Goal: Check status: Check status

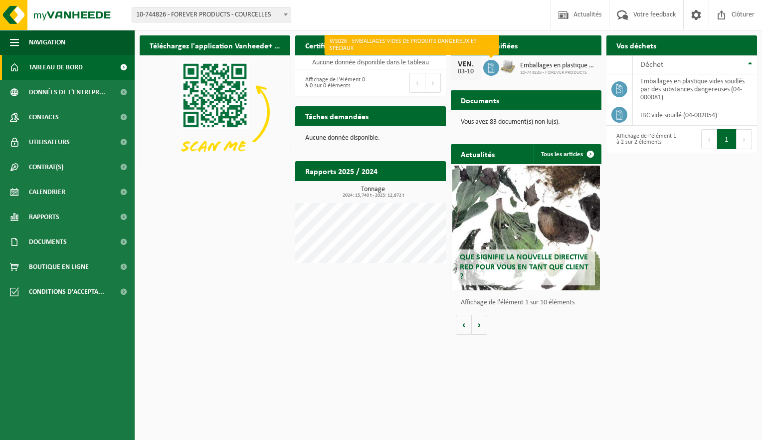
click at [494, 68] on icon at bounding box center [491, 68] width 10 height 10
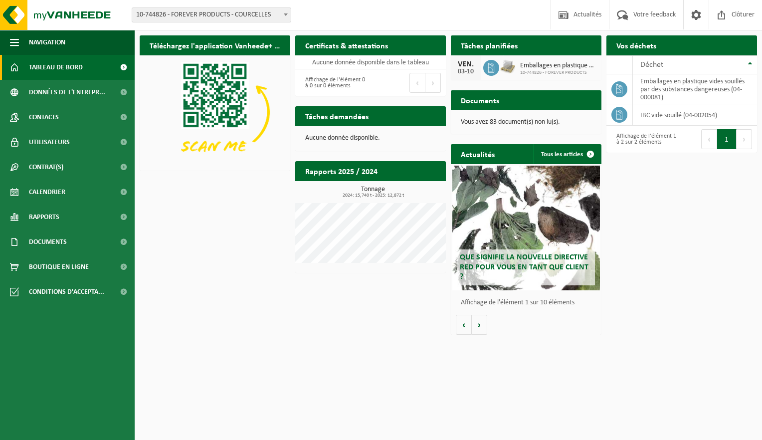
click at [547, 68] on span "Emballages en plastique vides souillés par des substances dangereuses" at bounding box center [558, 66] width 76 height 8
click at [514, 64] on img at bounding box center [507, 66] width 17 height 17
click at [525, 67] on span "Emballages en plastique vides souillés par des substances dangereuses" at bounding box center [558, 66] width 76 height 8
click at [462, 71] on div "03-10" at bounding box center [466, 71] width 20 height 7
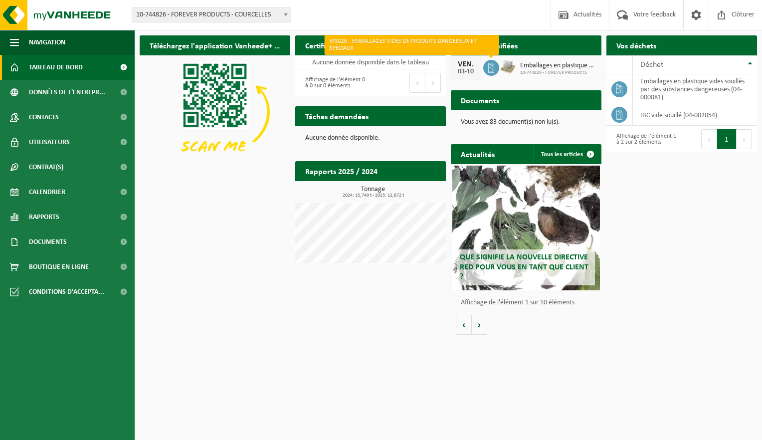
click at [490, 67] on icon at bounding box center [491, 68] width 10 height 10
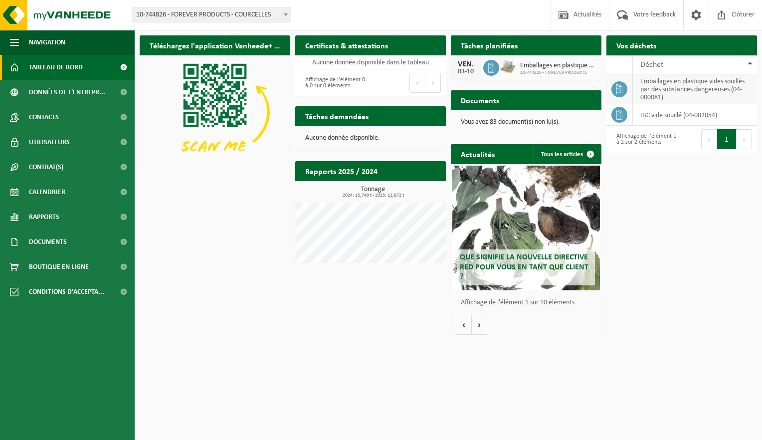
click at [652, 85] on td "emballages en plastique vides souillés par des substances dangereuses (04-00008…" at bounding box center [695, 89] width 124 height 30
click at [96, 93] on span "Données de l'entrepr..." at bounding box center [67, 92] width 76 height 25
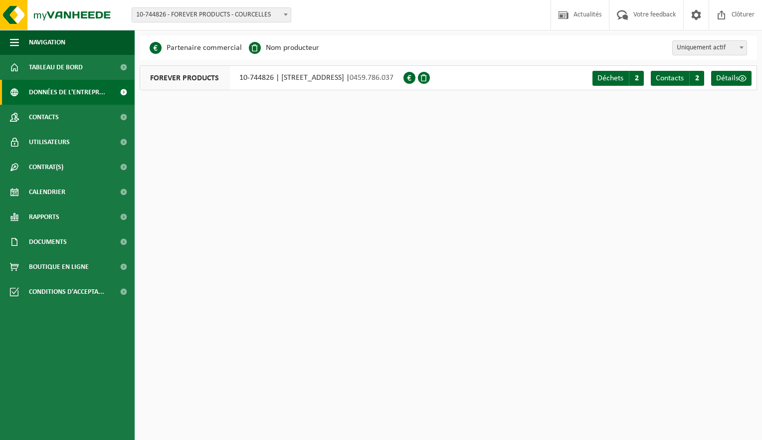
click at [258, 82] on div "FOREVER PRODUCTS 10-744826 | RUE DE LA GLACERIE 122, 6180 COURCELLES | 0459.786…" at bounding box center [272, 77] width 264 height 25
click at [201, 82] on span "FOREVER PRODUCTS" at bounding box center [184, 78] width 89 height 24
click at [58, 65] on span "Tableau de bord" at bounding box center [56, 67] width 54 height 25
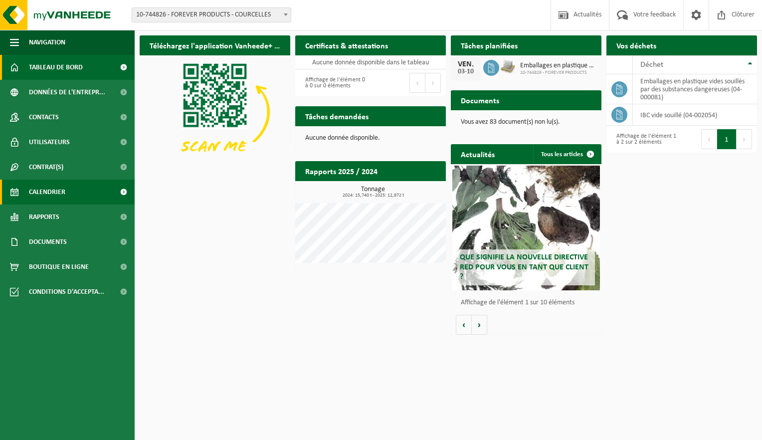
click at [66, 193] on link "Calendrier" at bounding box center [67, 192] width 135 height 25
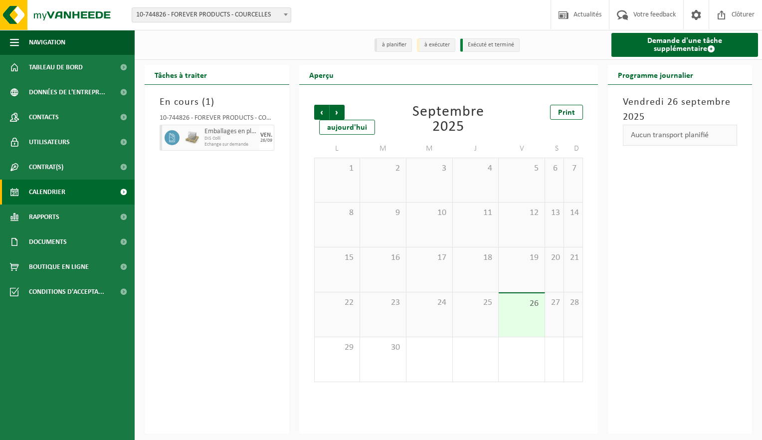
click at [533, 312] on div "26" at bounding box center [522, 314] width 46 height 43
click at [531, 314] on div "26" at bounding box center [522, 314] width 46 height 43
click at [193, 141] on img at bounding box center [192, 137] width 15 height 15
click at [193, 140] on img at bounding box center [192, 137] width 15 height 15
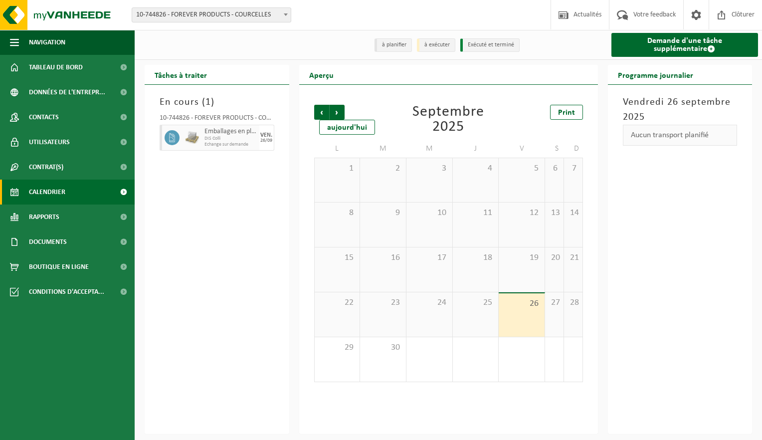
drag, startPoint x: 193, startPoint y: 140, endPoint x: 230, endPoint y: 177, distance: 52.5
click at [232, 196] on div "En cours ( 1 ) 10-744826 - FOREVER PRODUCTS - COURCELLES Emballages en plastiqu…" at bounding box center [217, 259] width 145 height 349
click at [264, 144] on div "VEN. 26/09" at bounding box center [266, 138] width 15 height 26
click at [259, 216] on div "En cours ( 1 ) 10-744826 - FOREVER PRODUCTS - COURCELLES Emballages en plastiqu…" at bounding box center [217, 259] width 145 height 349
